Goal: Find specific fact: Find specific page/section

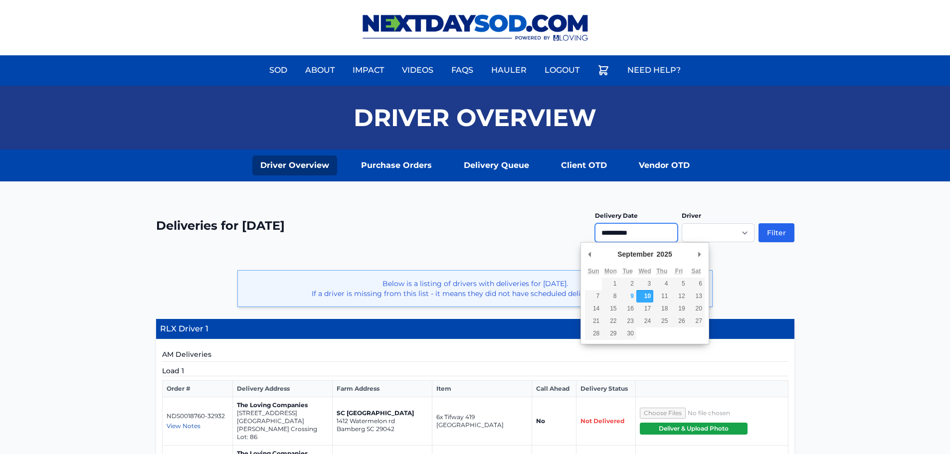
click at [623, 231] on input "**********" at bounding box center [636, 232] width 83 height 19
type input "**********"
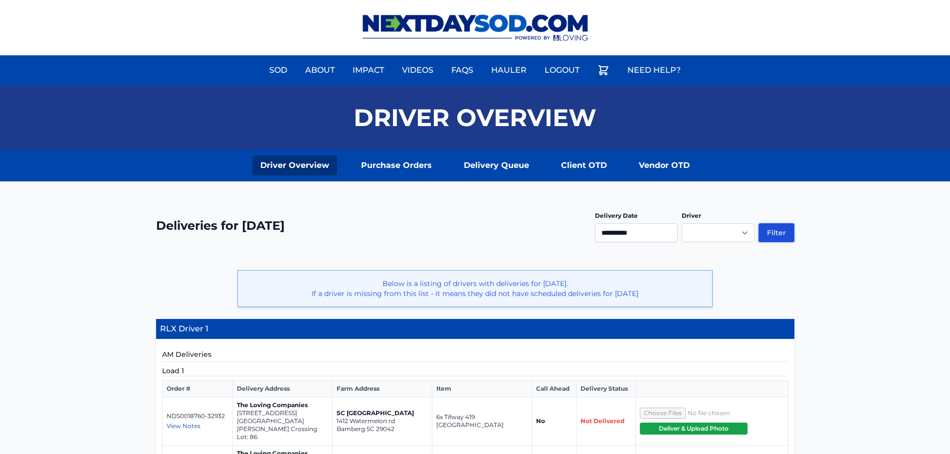
click at [774, 234] on button "Filter" at bounding box center [777, 232] width 36 height 19
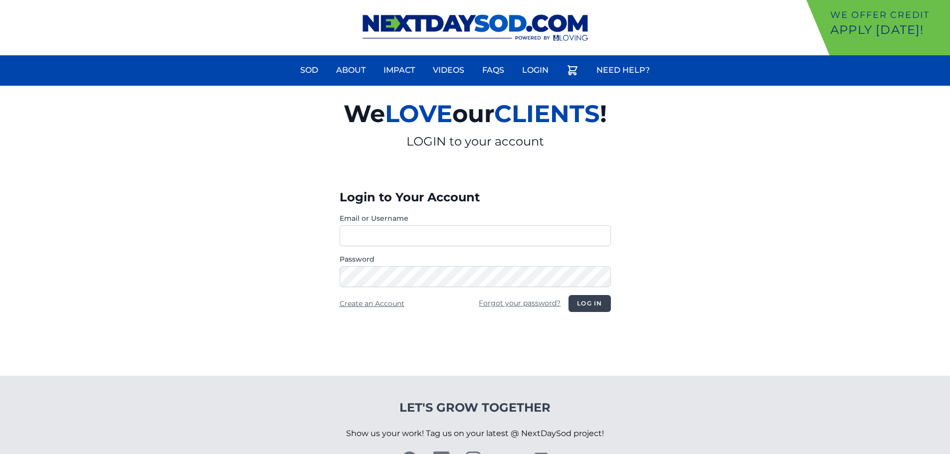
type input "********"
click at [595, 300] on button "Log in" at bounding box center [590, 303] width 42 height 17
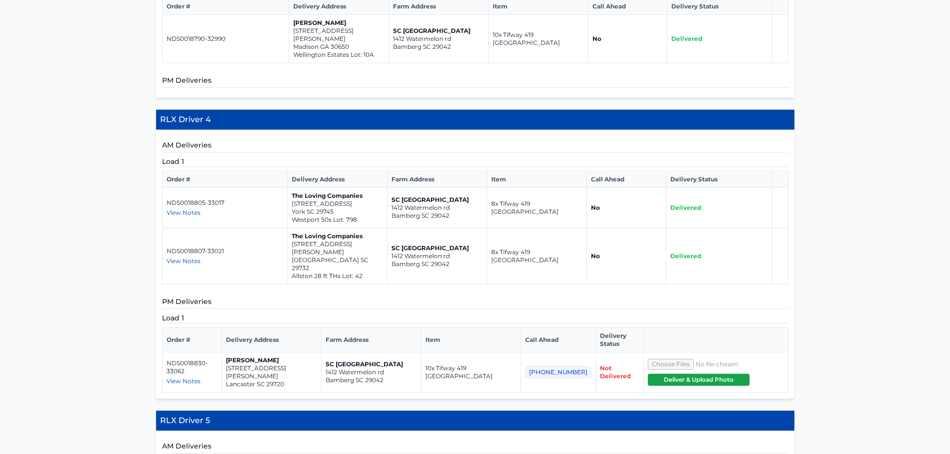
scroll to position [948, 0]
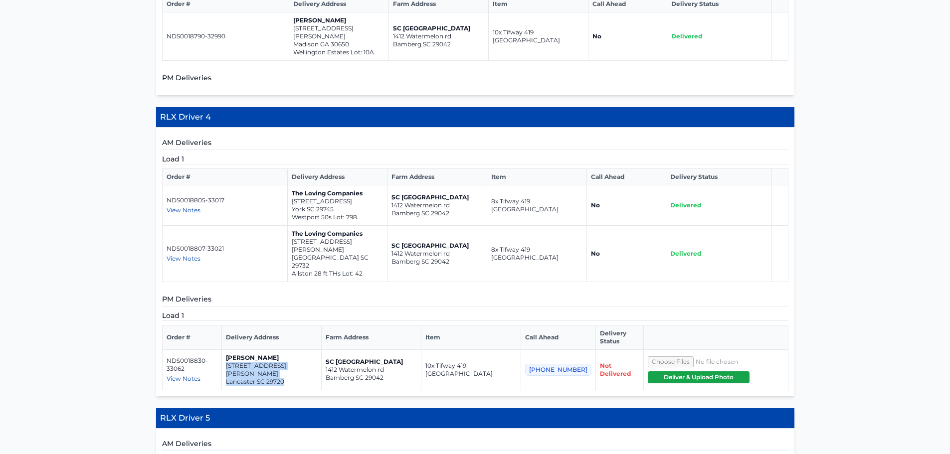
drag, startPoint x: 233, startPoint y: 279, endPoint x: 306, endPoint y: 290, distance: 73.7
click at [306, 350] on td "[PERSON_NAME] [STREET_ADDRESS][PERSON_NAME][PERSON_NAME]" at bounding box center [271, 370] width 100 height 40
copy td "[STREET_ADDRESS][PERSON_NAME][PERSON_NAME]"
click at [312, 294] on h5 "PM Deliveries" at bounding box center [475, 300] width 626 height 12
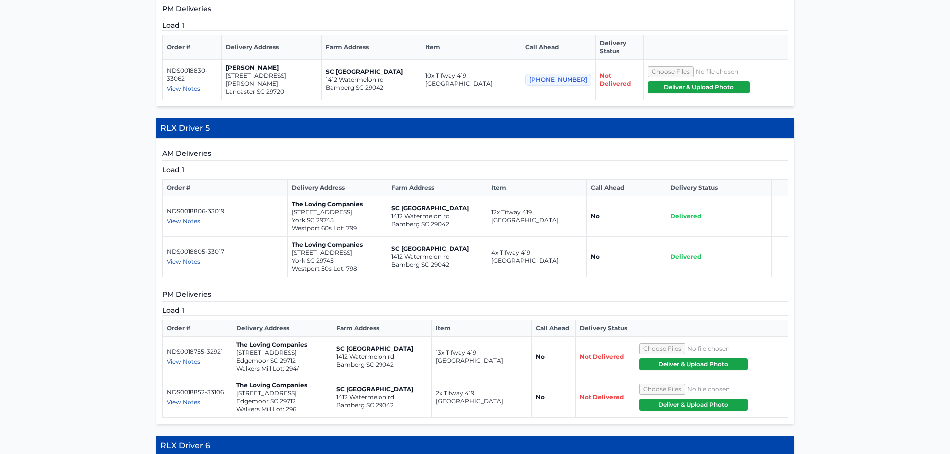
scroll to position [1247, 0]
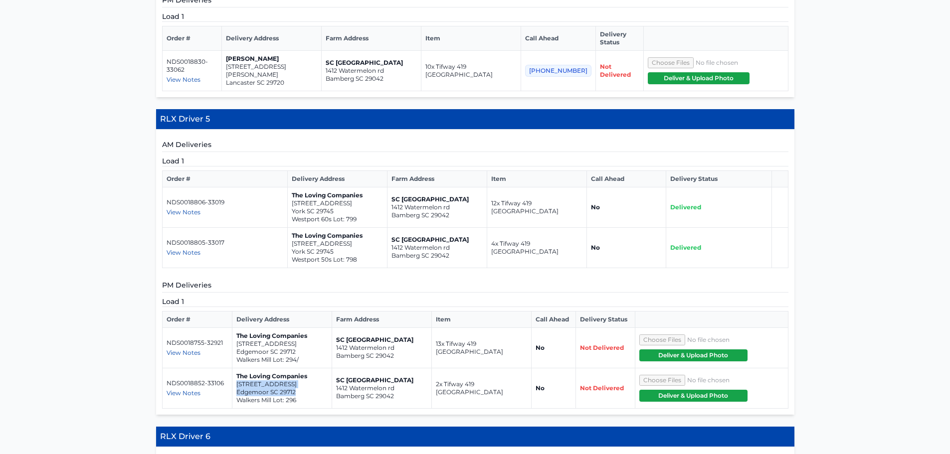
drag, startPoint x: 235, startPoint y: 290, endPoint x: 298, endPoint y: 300, distance: 63.5
click at [298, 369] on td "The Loving Companies [STREET_ADDRESS]" at bounding box center [282, 389] width 100 height 40
copy td "[STREET_ADDRESS]"
click at [379, 317] on div "AM Deliveries Load 1 Order # Delivery Address Farm Address Item Call Ahead Deli…" at bounding box center [475, 272] width 638 height 285
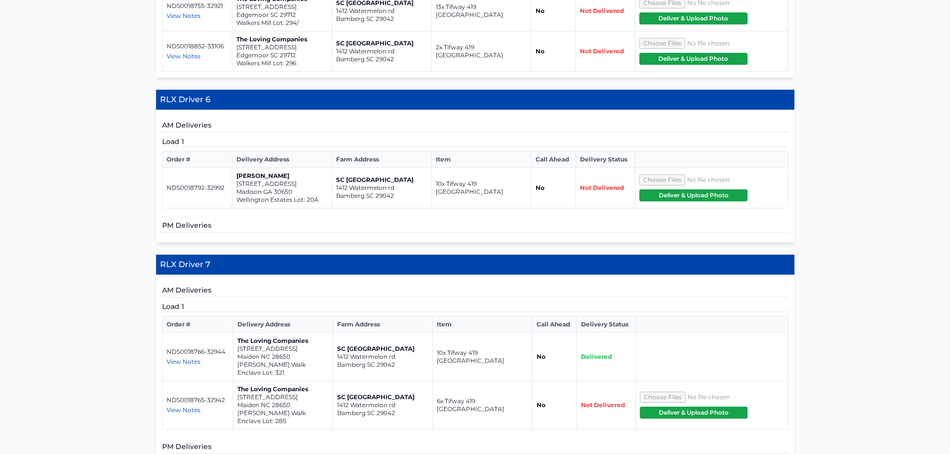
scroll to position [1691, 0]
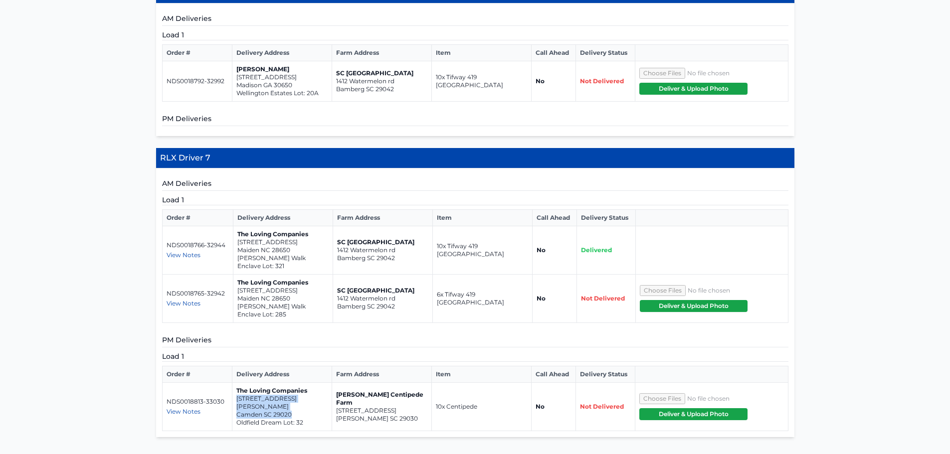
drag, startPoint x: 236, startPoint y: 304, endPoint x: 281, endPoint y: 312, distance: 45.1
click at [299, 383] on td "The Loving Companies [STREET_ADDRESS][PERSON_NAME] Oldfield Dream Lot: 32" at bounding box center [282, 407] width 100 height 48
copy td "[STREET_ADDRESS][PERSON_NAME]"
click at [249, 335] on h5 "PM Deliveries" at bounding box center [475, 341] width 626 height 12
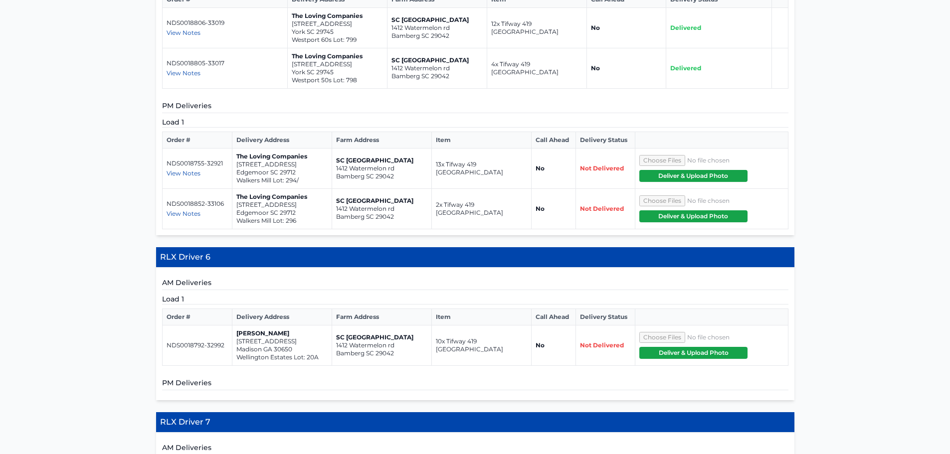
scroll to position [1441, 0]
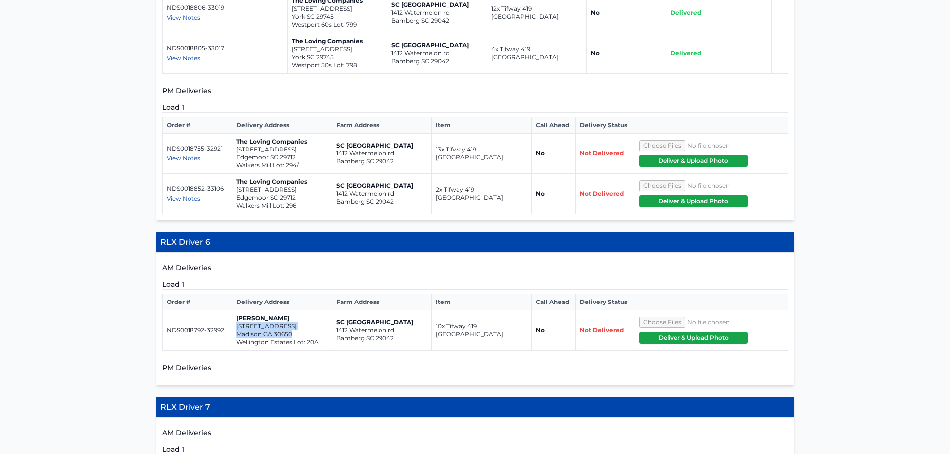
drag, startPoint x: 236, startPoint y: 230, endPoint x: 295, endPoint y: 241, distance: 59.3
click at [295, 311] on td "[PERSON_NAME] [STREET_ADDRESS]" at bounding box center [282, 331] width 100 height 40
copy td "[STREET_ADDRESS]"
